Goal: Transaction & Acquisition: Purchase product/service

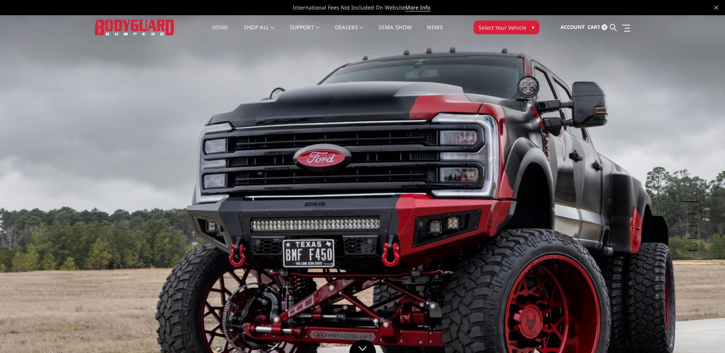
click at [516, 26] on span "Select Your Vehicle" at bounding box center [503, 28] width 48 height 8
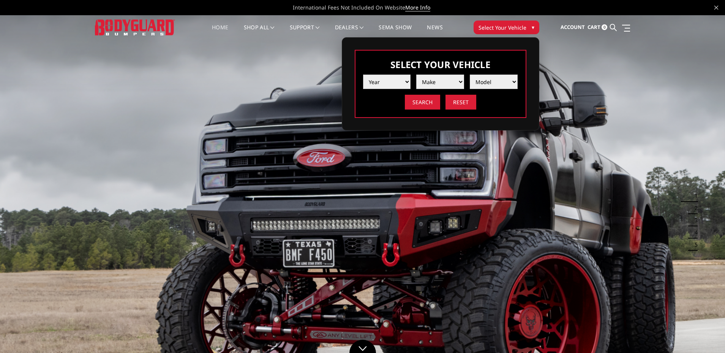
click at [406, 84] on select "Year 2025 2024 2023 2022 2021 2020 2019 2018 2017 2016 2015 2014 2013 2012 2011…" at bounding box center [387, 81] width 48 height 14
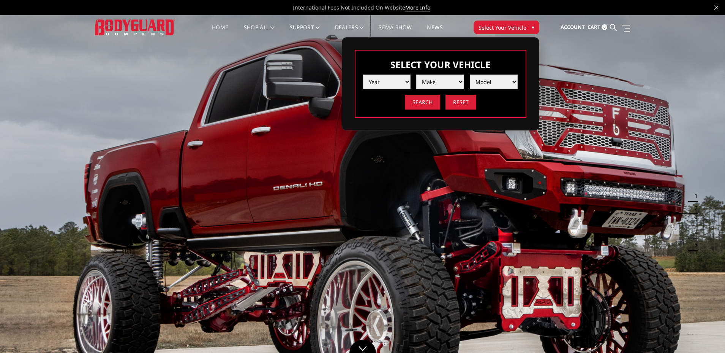
select select "yr_2020"
click at [363, 74] on select "Year 2025 2024 2023 2022 2021 2020 2019 2018 2017 2016 2015 2014 2013 2012 2011…" at bounding box center [387, 81] width 48 height 14
click at [430, 83] on select "Make Chevrolet Ford GMC Nissan Ram Toyota" at bounding box center [440, 81] width 48 height 14
select select "mk_ford"
click at [416, 74] on select "Make Chevrolet Ford GMC Nissan Ram Toyota" at bounding box center [440, 81] width 48 height 14
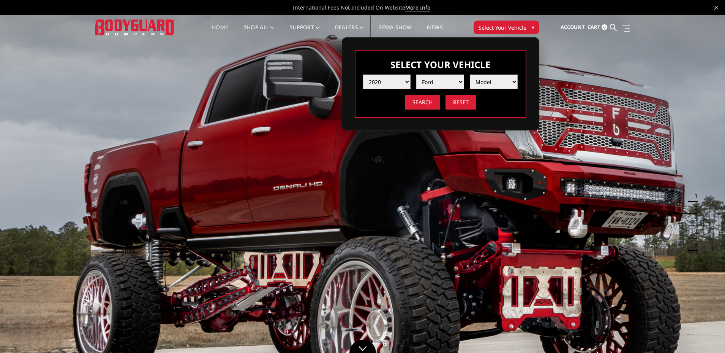
click at [485, 81] on select "Model F150 F150 Raptor F250 / F350 F450 F550" at bounding box center [494, 81] width 48 height 14
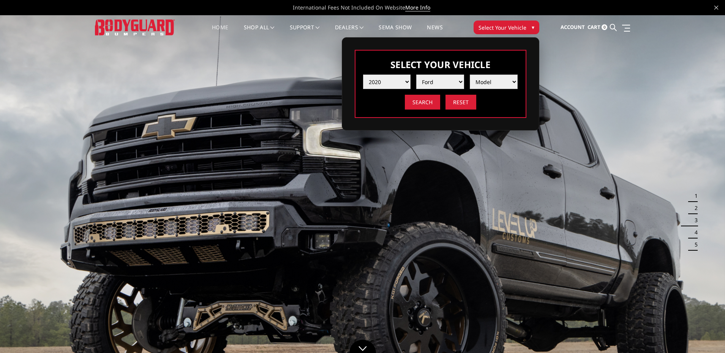
select select "md_f250-f350"
click at [470, 74] on select "Model F150 F150 Raptor F250 / F350 F450 F550" at bounding box center [494, 81] width 48 height 14
click at [416, 103] on input "Search" at bounding box center [422, 102] width 35 height 15
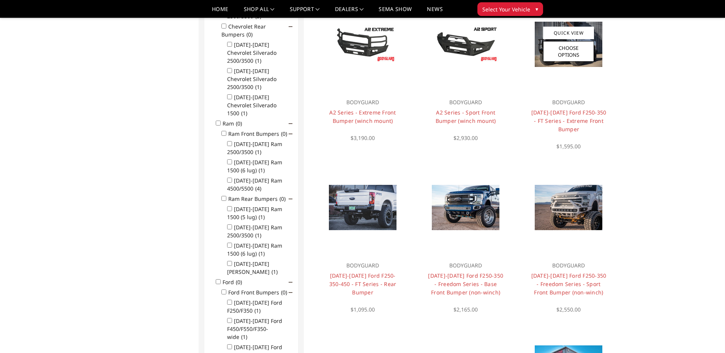
scroll to position [289, 0]
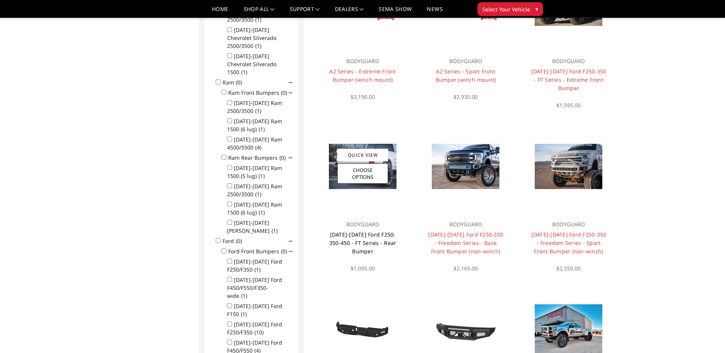
click at [364, 238] on link "[DATE]-[DATE] Ford F250-350-450 - FT Series - Rear Bumper" at bounding box center [362, 243] width 67 height 24
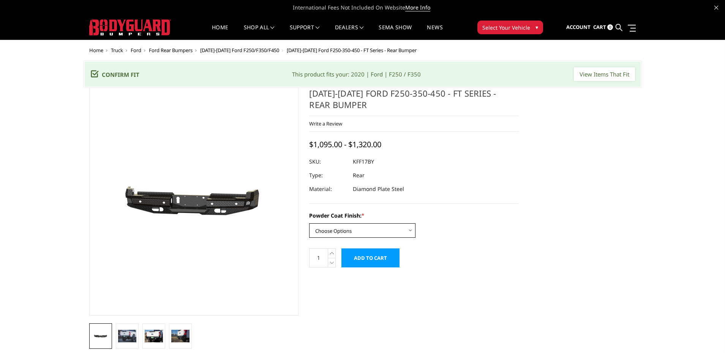
click at [357, 231] on select "Choose Options Bare Metal Gloss Black Powder Coat Textured Black Powder Coat" at bounding box center [362, 230] width 106 height 14
select select "3409"
click at [309, 223] on select "Choose Options Bare Metal Gloss Black Powder Coat Textured Black Powder Coat" at bounding box center [362, 230] width 106 height 14
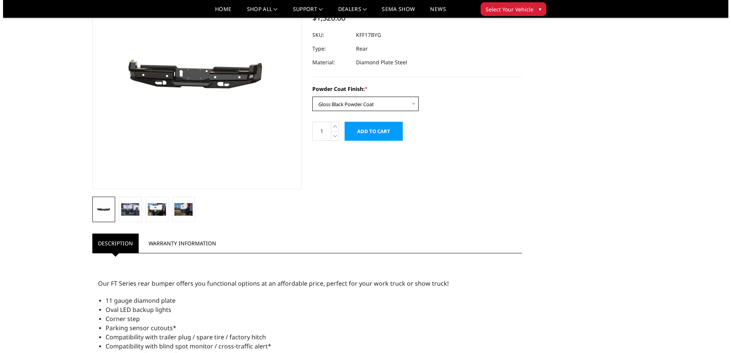
scroll to position [114, 0]
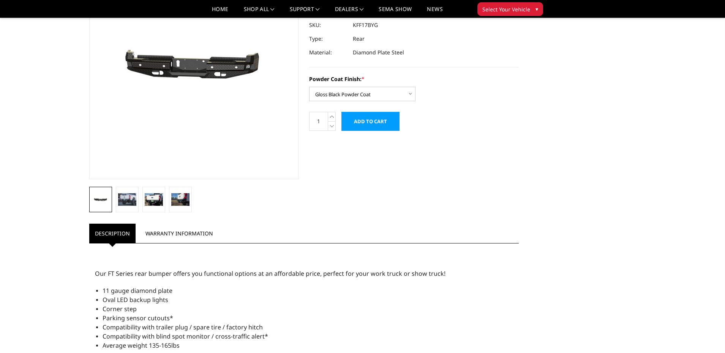
click at [365, 120] on input "Add to Cart" at bounding box center [371, 121] width 58 height 19
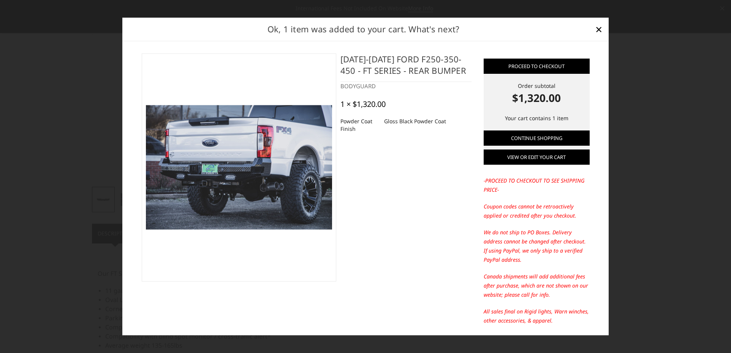
click at [562, 157] on link "View or edit your cart" at bounding box center [537, 157] width 106 height 15
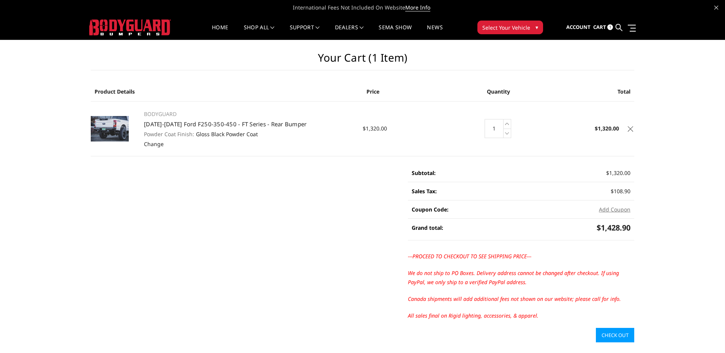
click at [621, 214] on div "Add Coupon Cancel" at bounding box center [575, 209] width 109 height 18
click at [619, 210] on button "Add Coupon" at bounding box center [615, 209] width 32 height 8
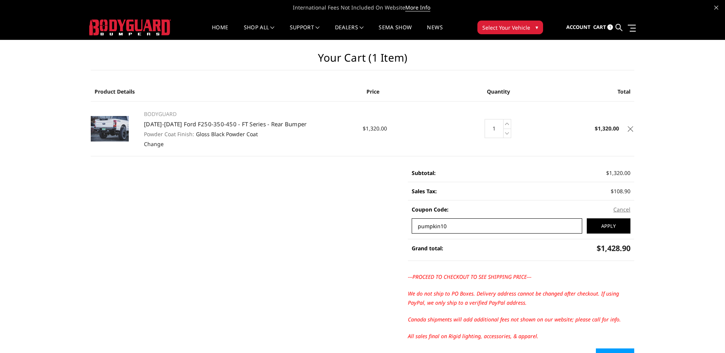
click at [587, 218] on input "Apply" at bounding box center [609, 225] width 44 height 15
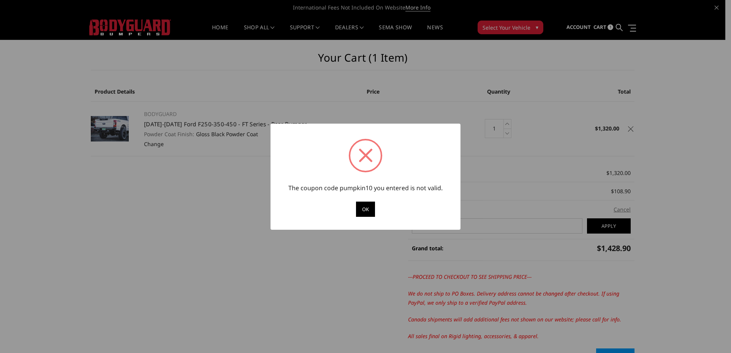
click at [371, 213] on button "OK" at bounding box center [365, 208] width 19 height 15
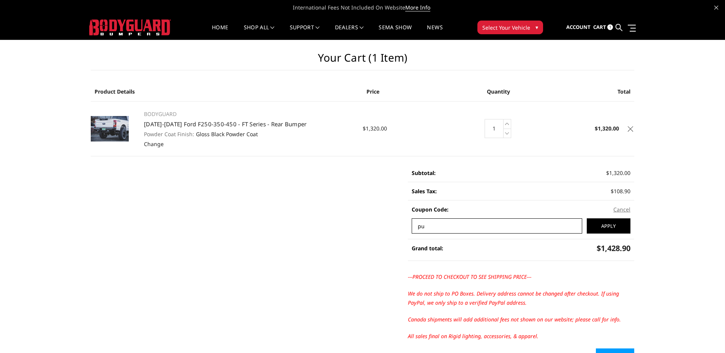
type input "p"
type input "FROSTYY"
click at [587, 218] on input "Apply" at bounding box center [609, 225] width 44 height 15
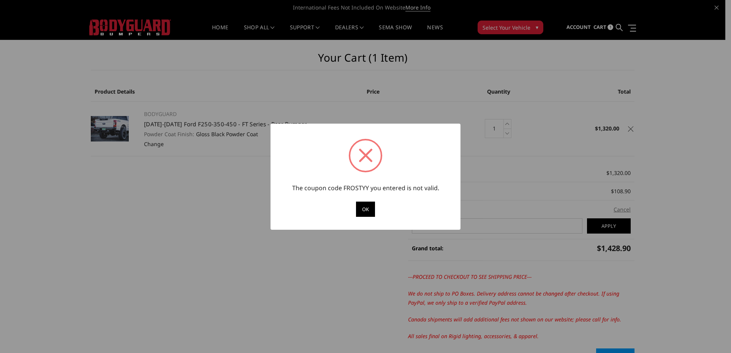
click at [369, 210] on button "OK" at bounding box center [365, 208] width 19 height 15
